Goal: Communication & Community: Answer question/provide support

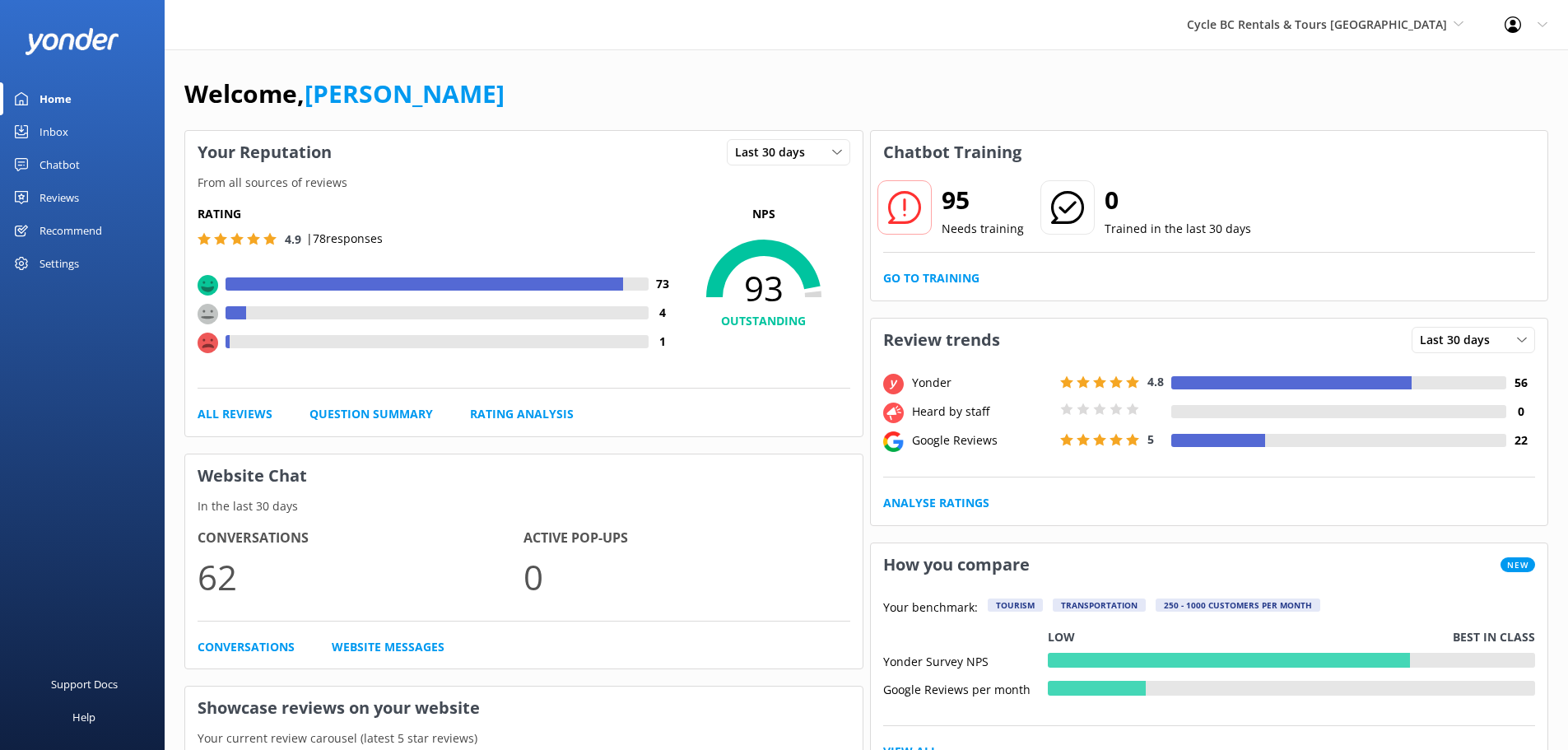
click at [77, 127] on link "Inbox" at bounding box center [82, 132] width 165 height 33
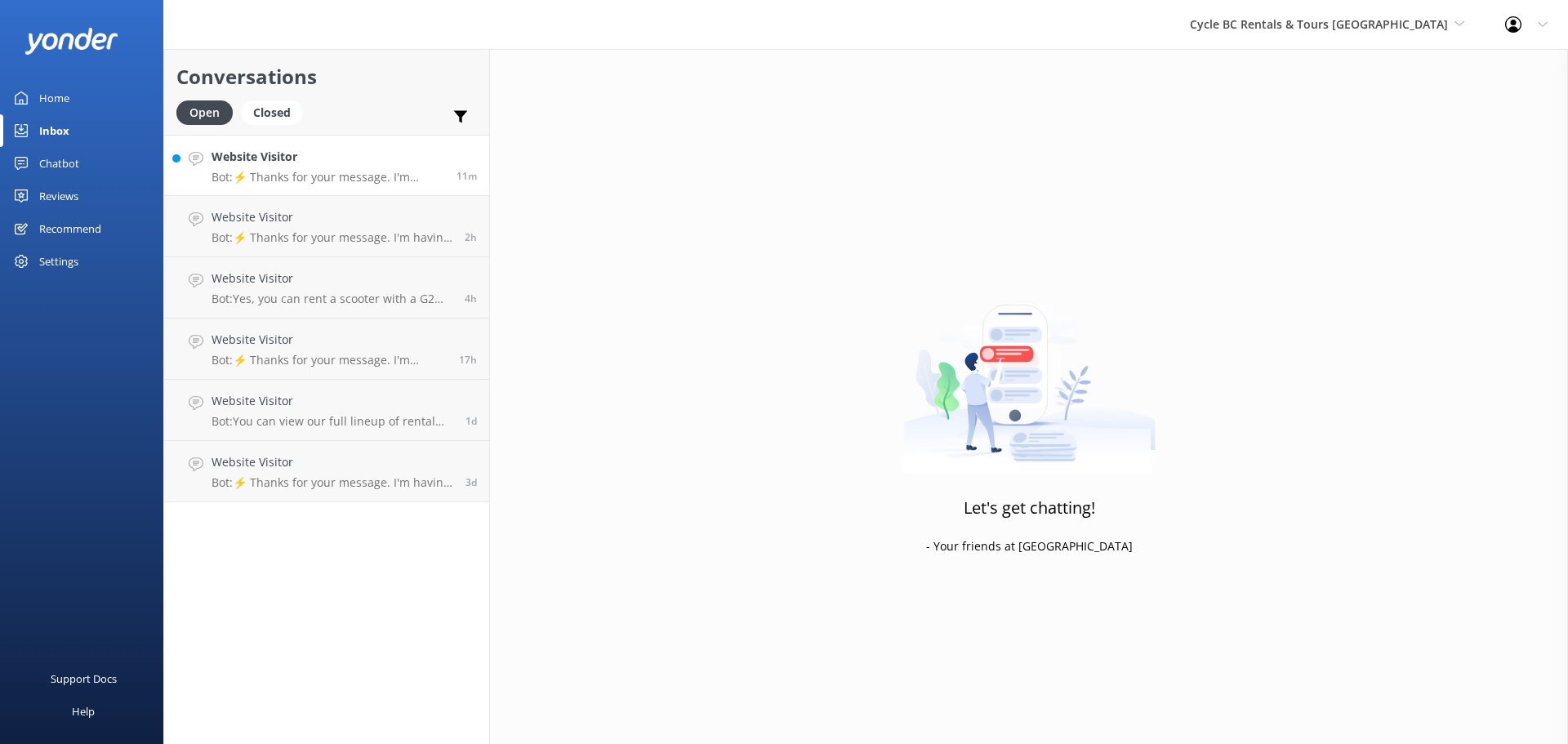
click at [339, 178] on p "Bot: ⚡ Thanks for your message. I'm having a difficult time finding the right a…" at bounding box center [327, 177] width 233 height 15
